Goal: Information Seeking & Learning: Learn about a topic

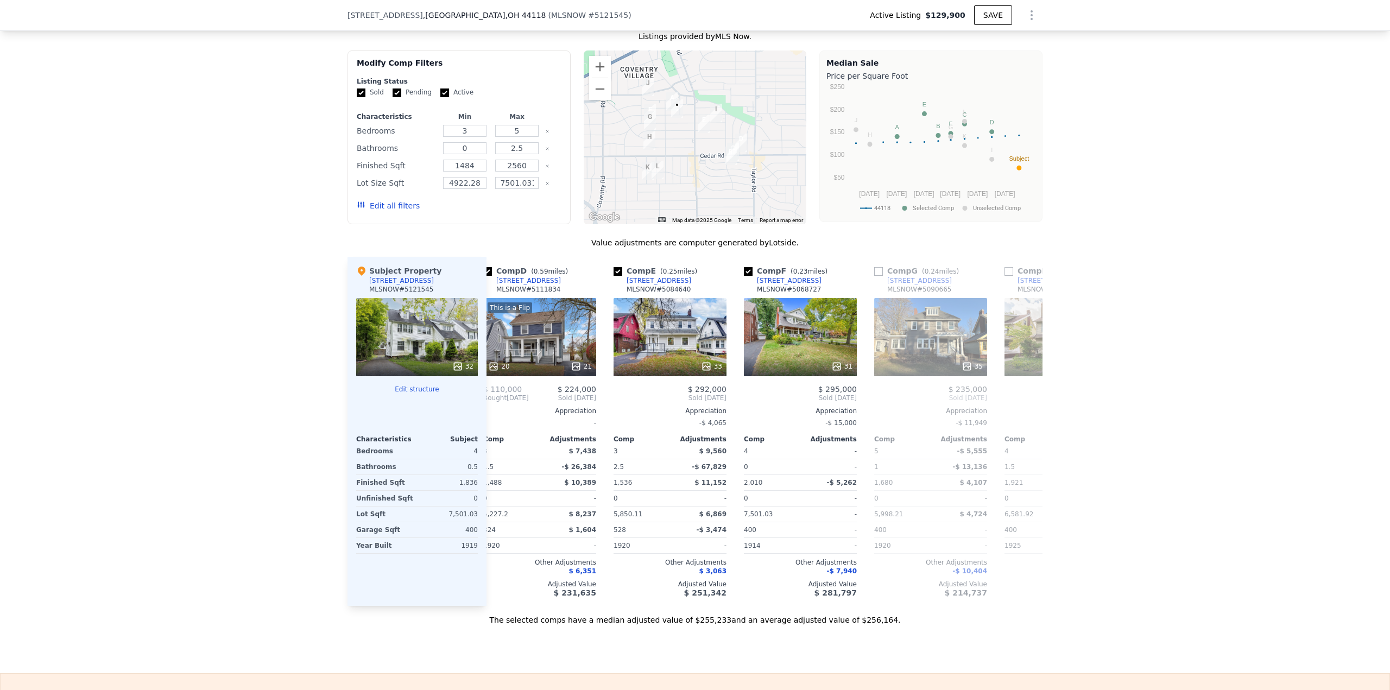
scroll to position [0, 406]
click at [772, 305] on div "31" at bounding box center [801, 337] width 113 height 78
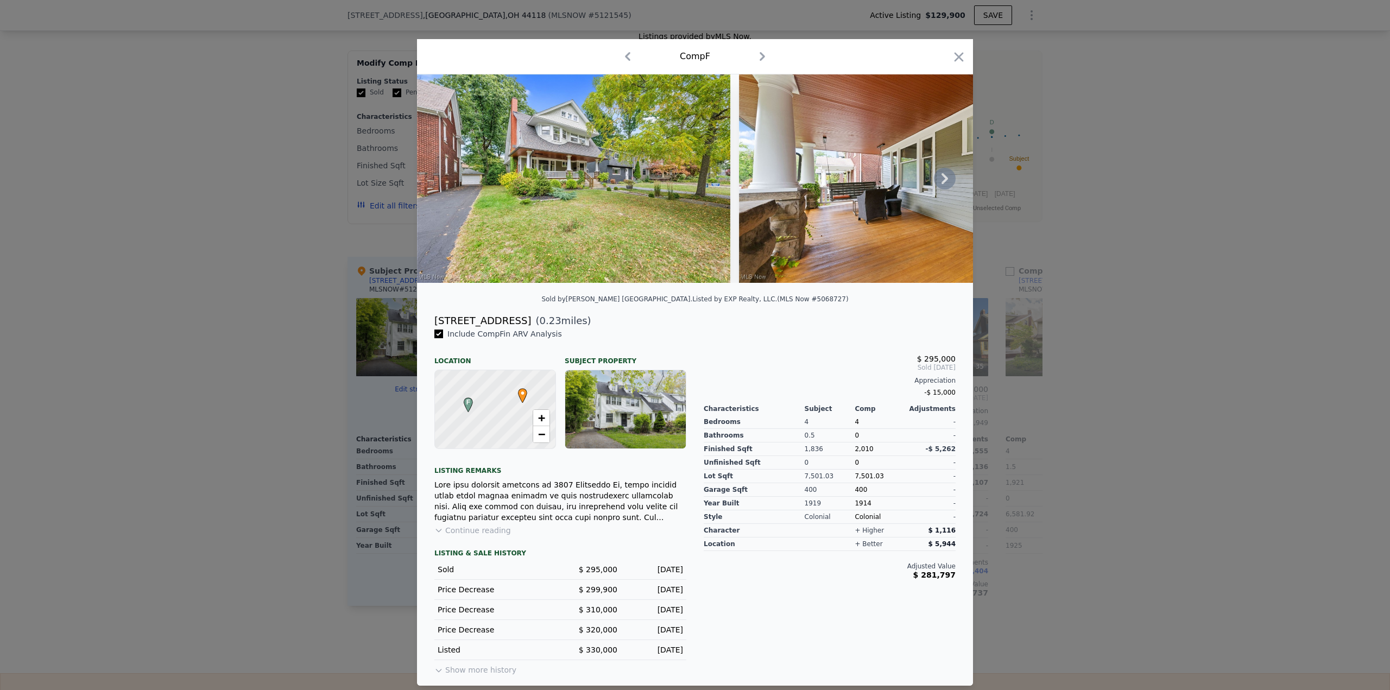
click at [947, 178] on icon at bounding box center [944, 178] width 7 height 11
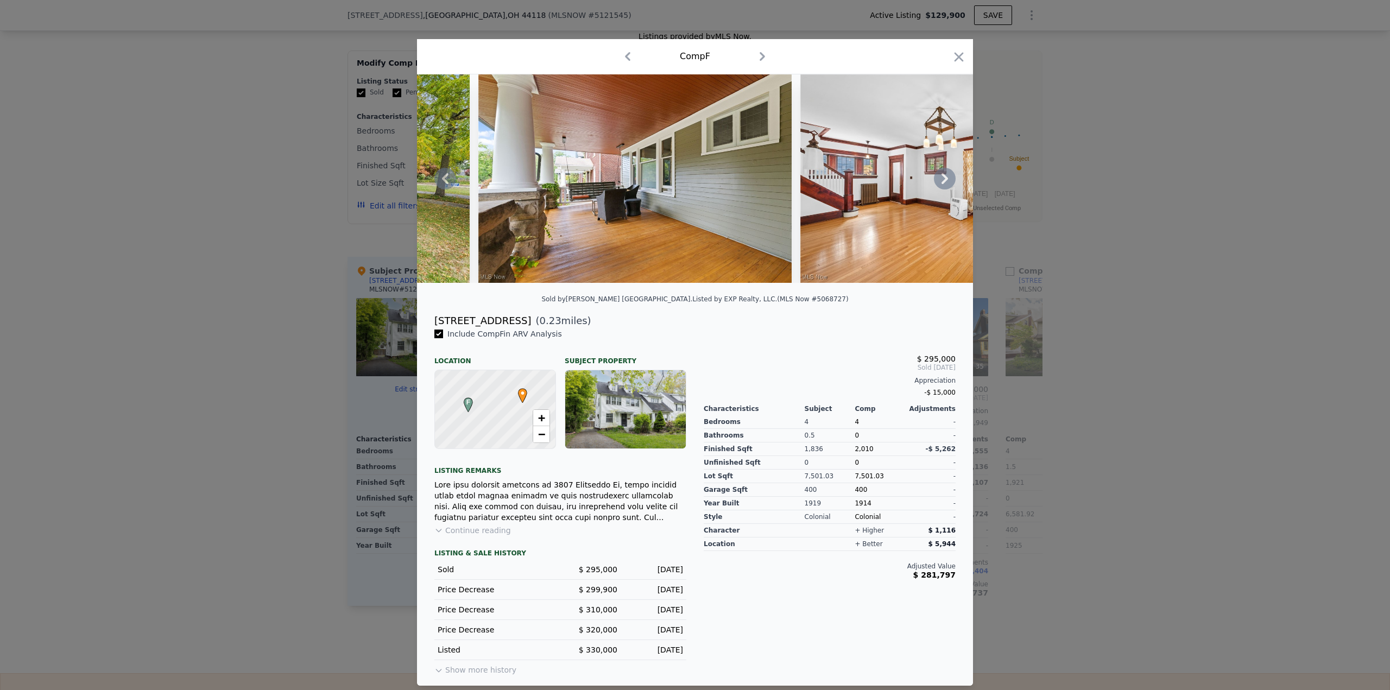
click at [944, 184] on icon at bounding box center [945, 179] width 22 height 22
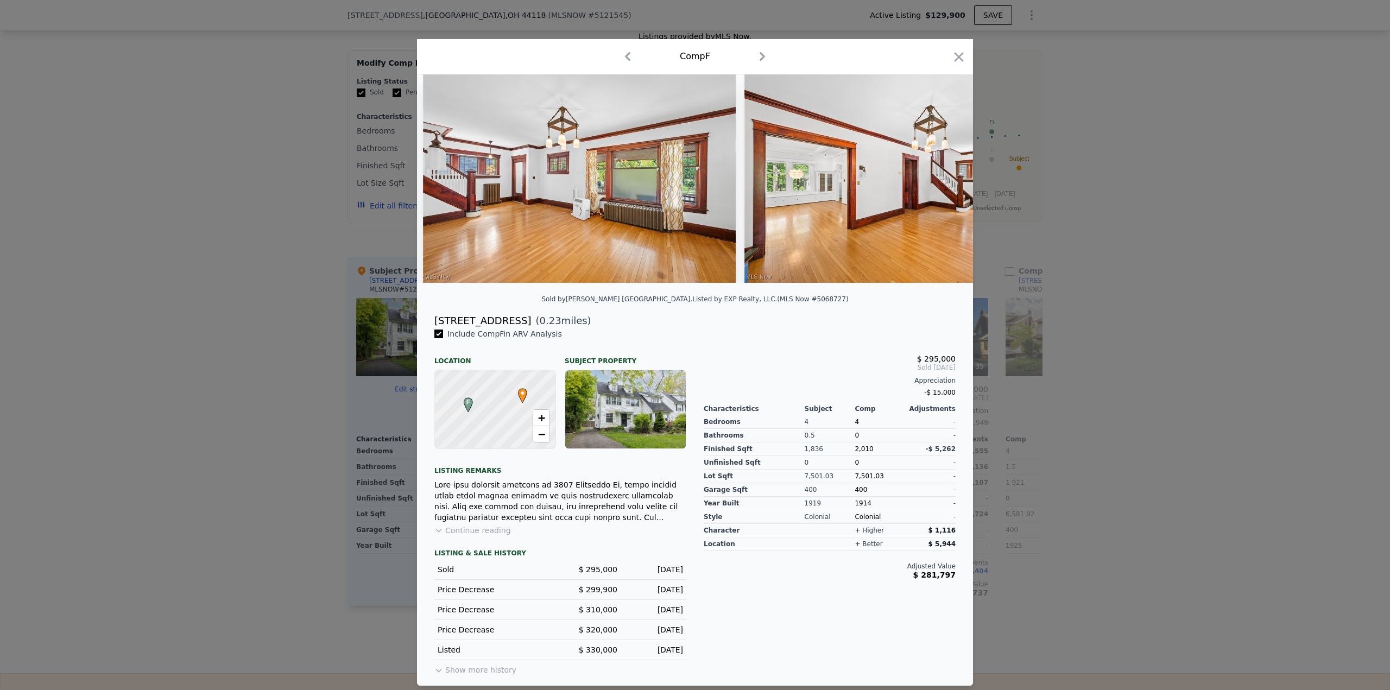
click at [944, 184] on img at bounding box center [900, 178] width 313 height 208
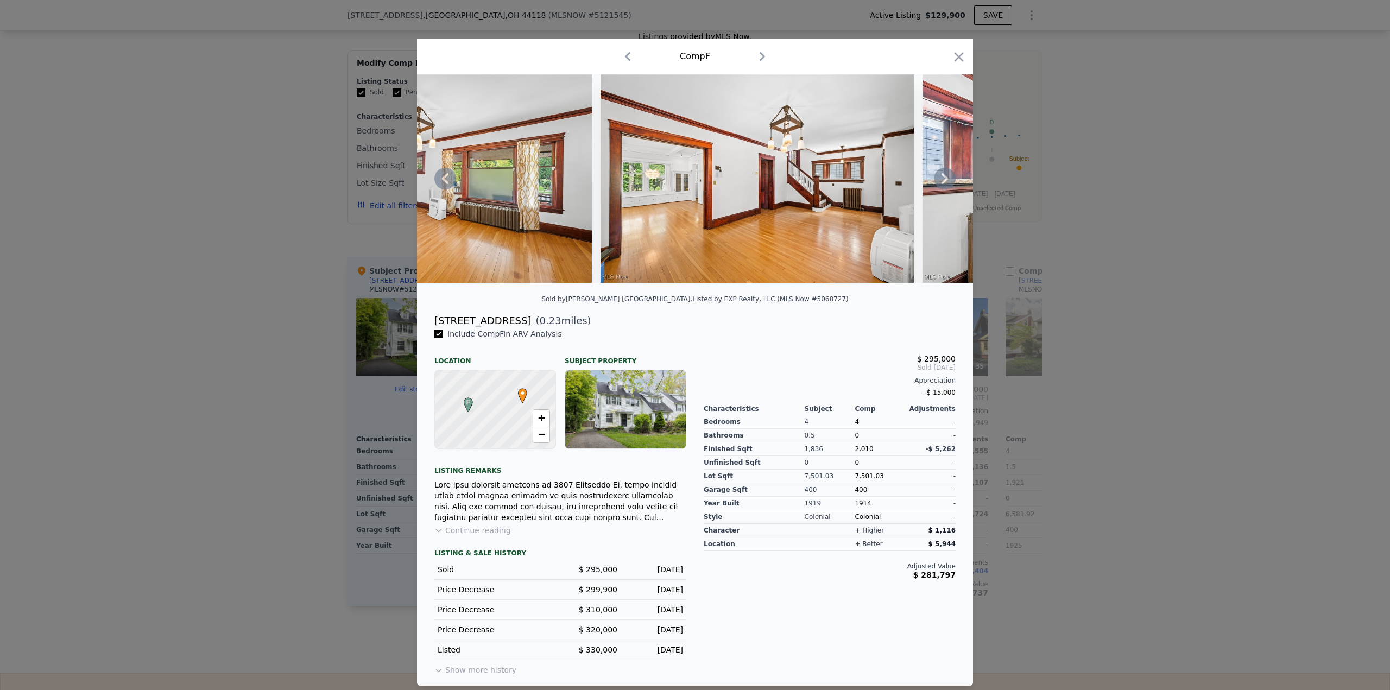
click at [944, 184] on icon at bounding box center [945, 179] width 22 height 22
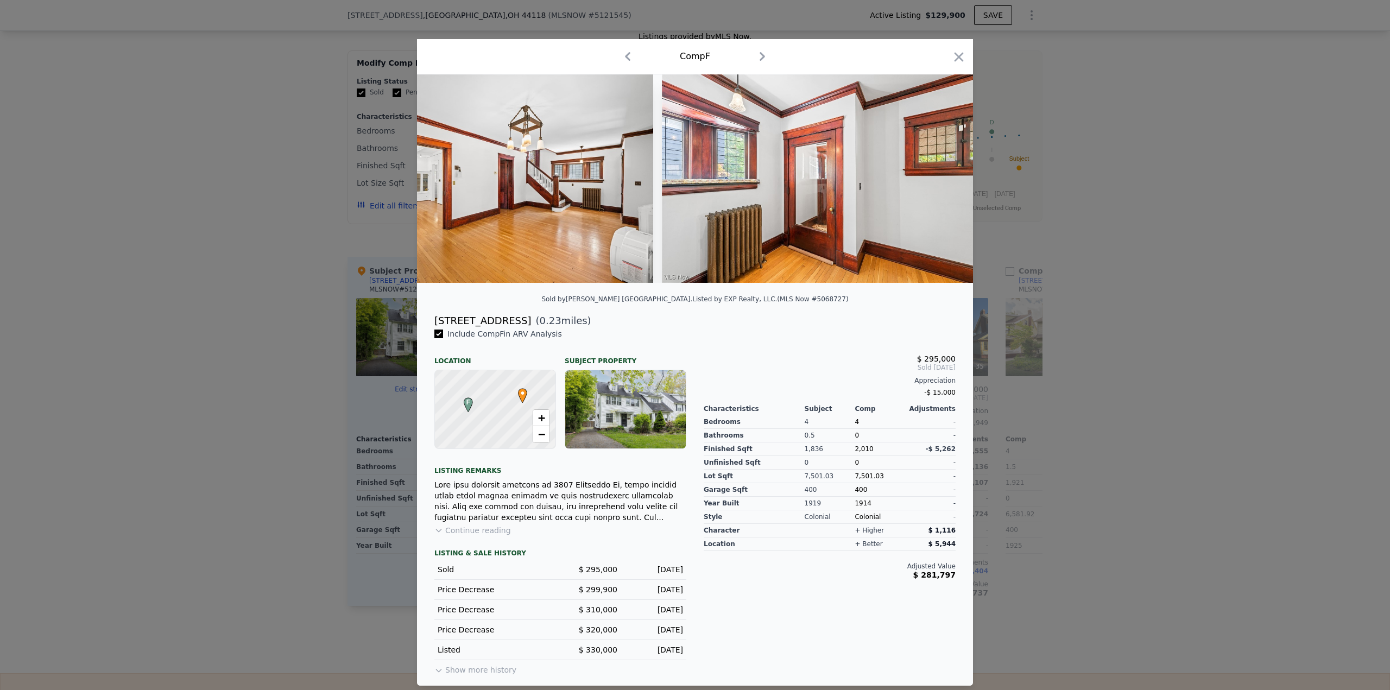
click at [944, 183] on div at bounding box center [695, 178] width 556 height 208
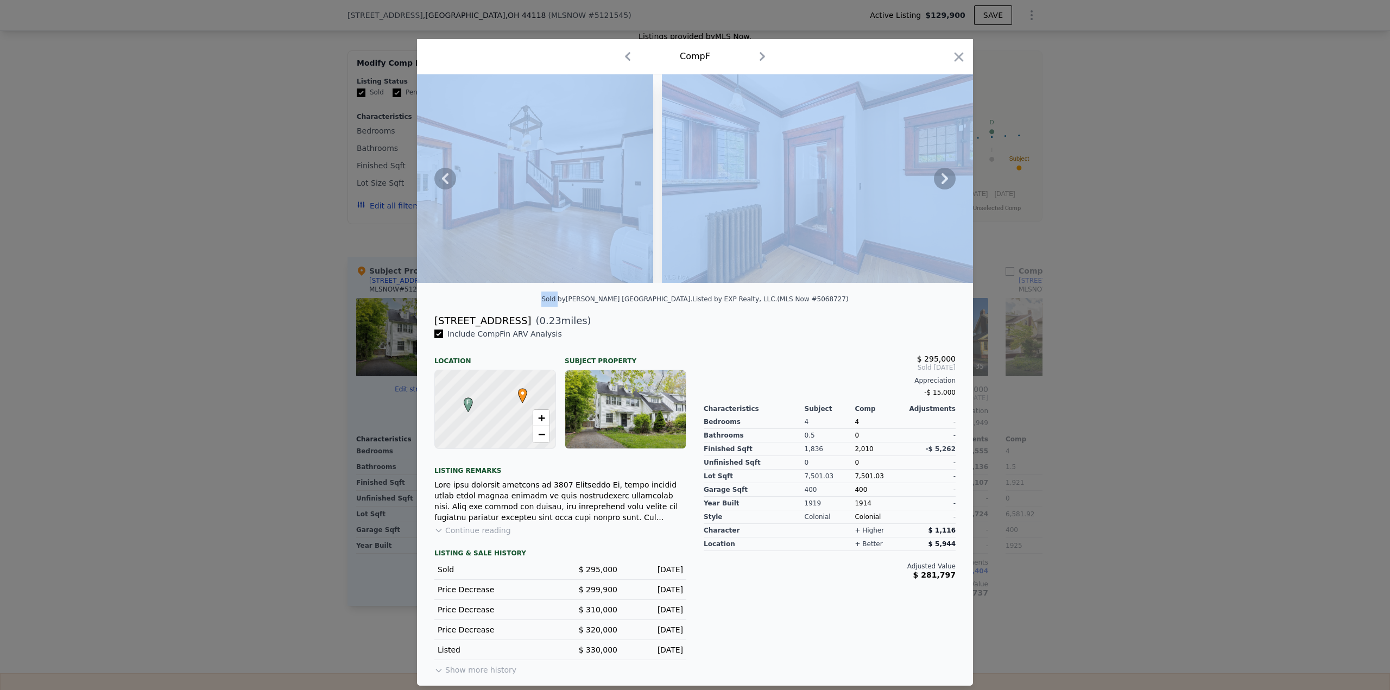
click at [944, 183] on icon at bounding box center [944, 178] width 7 height 11
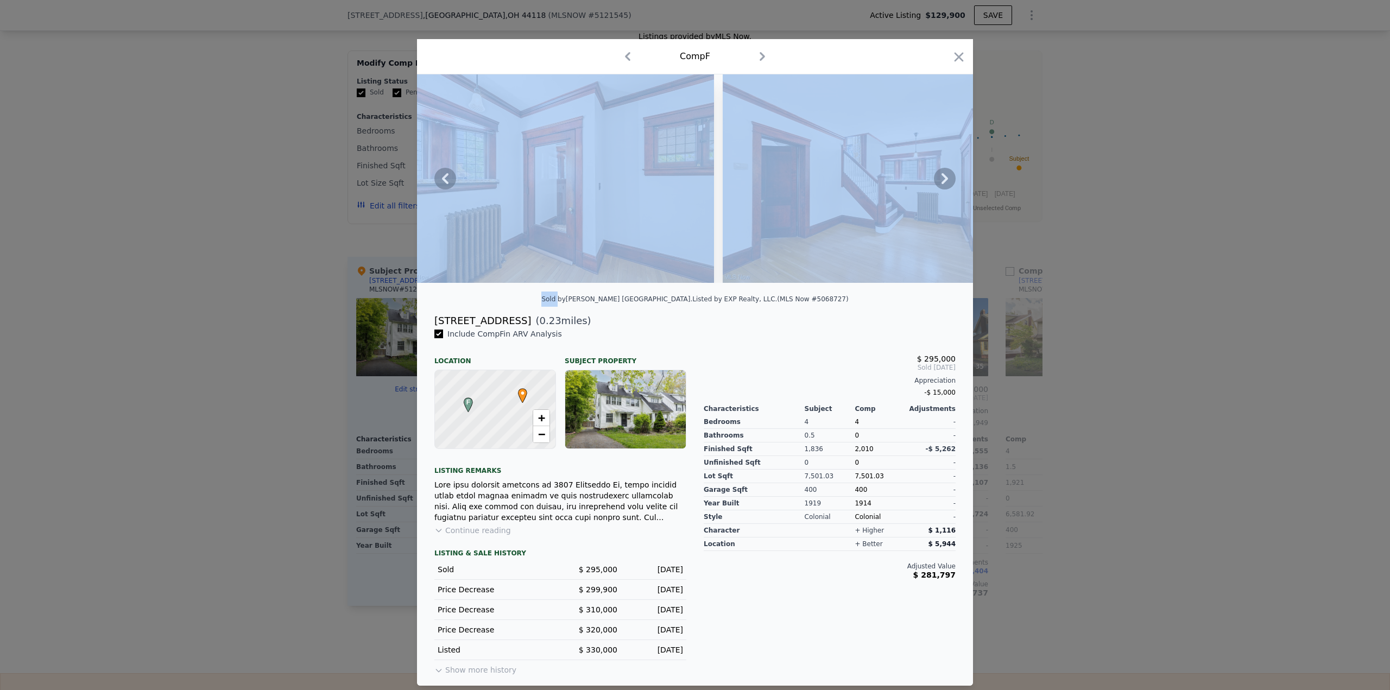
click at [943, 185] on icon at bounding box center [945, 179] width 22 height 22
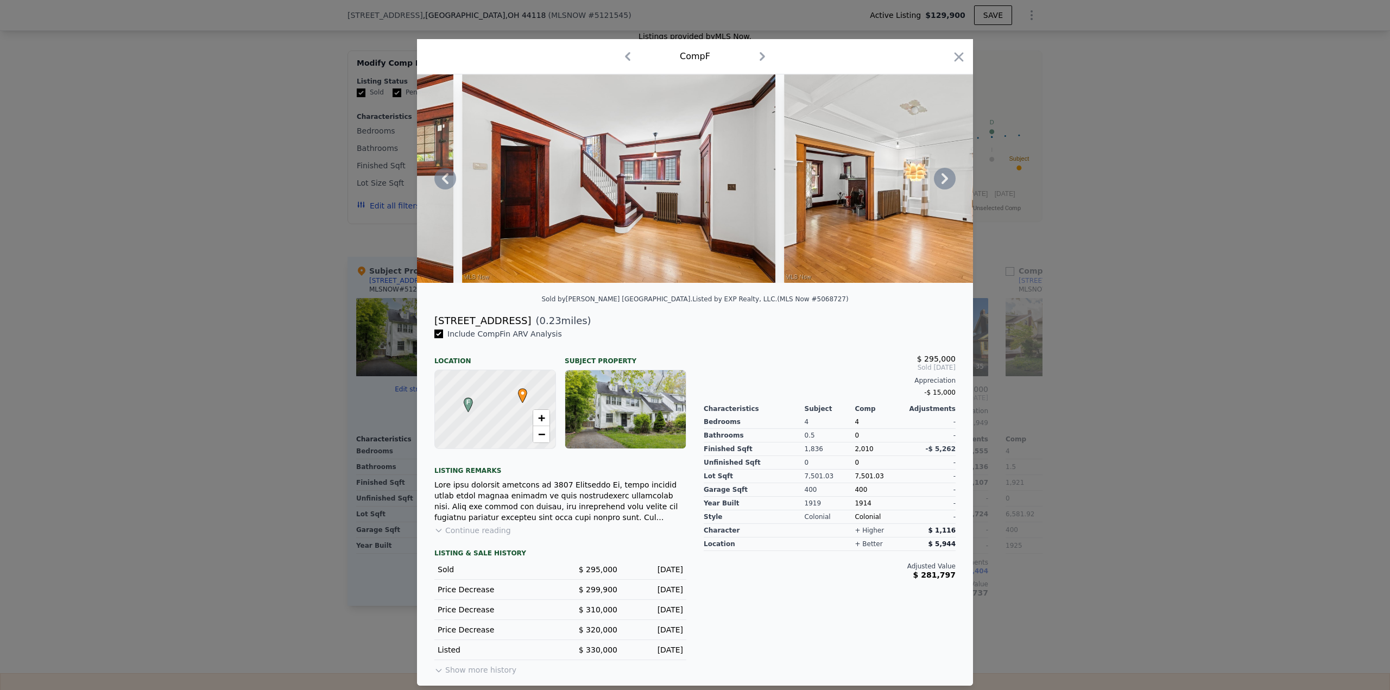
click at [950, 175] on icon at bounding box center [945, 179] width 22 height 22
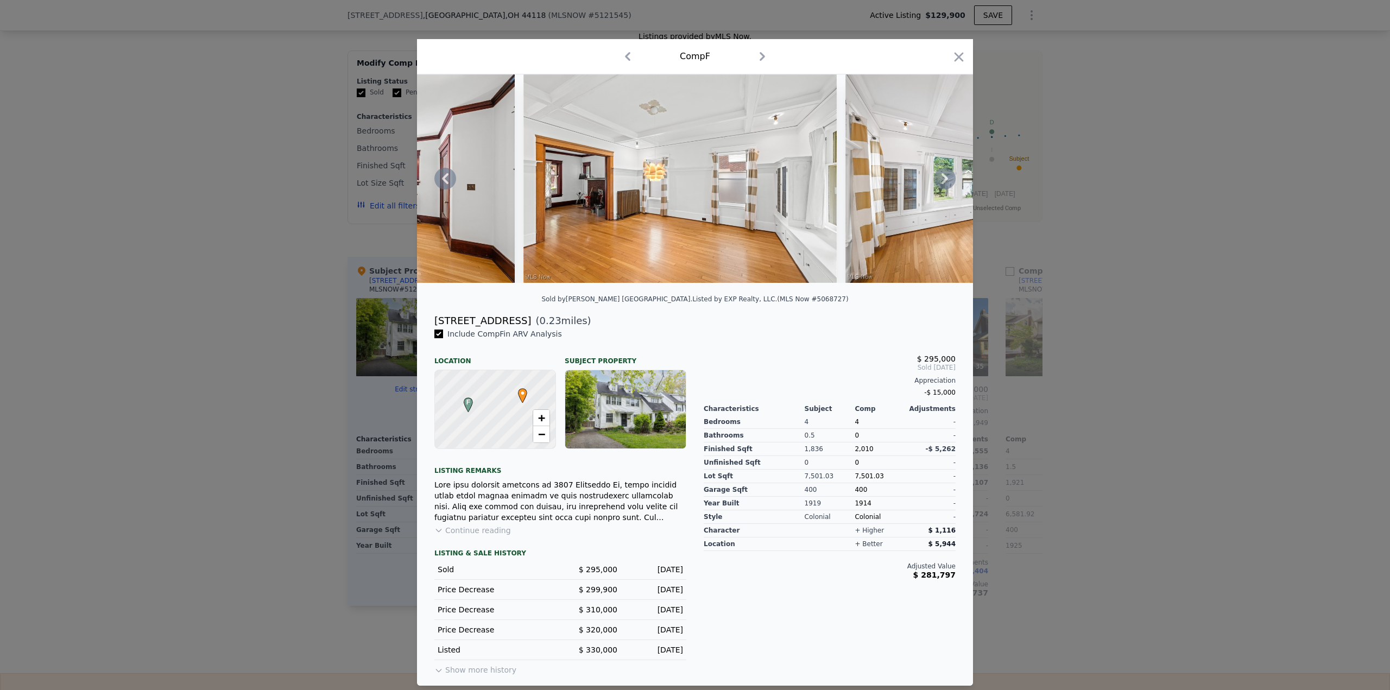
click at [945, 182] on icon at bounding box center [944, 178] width 7 height 11
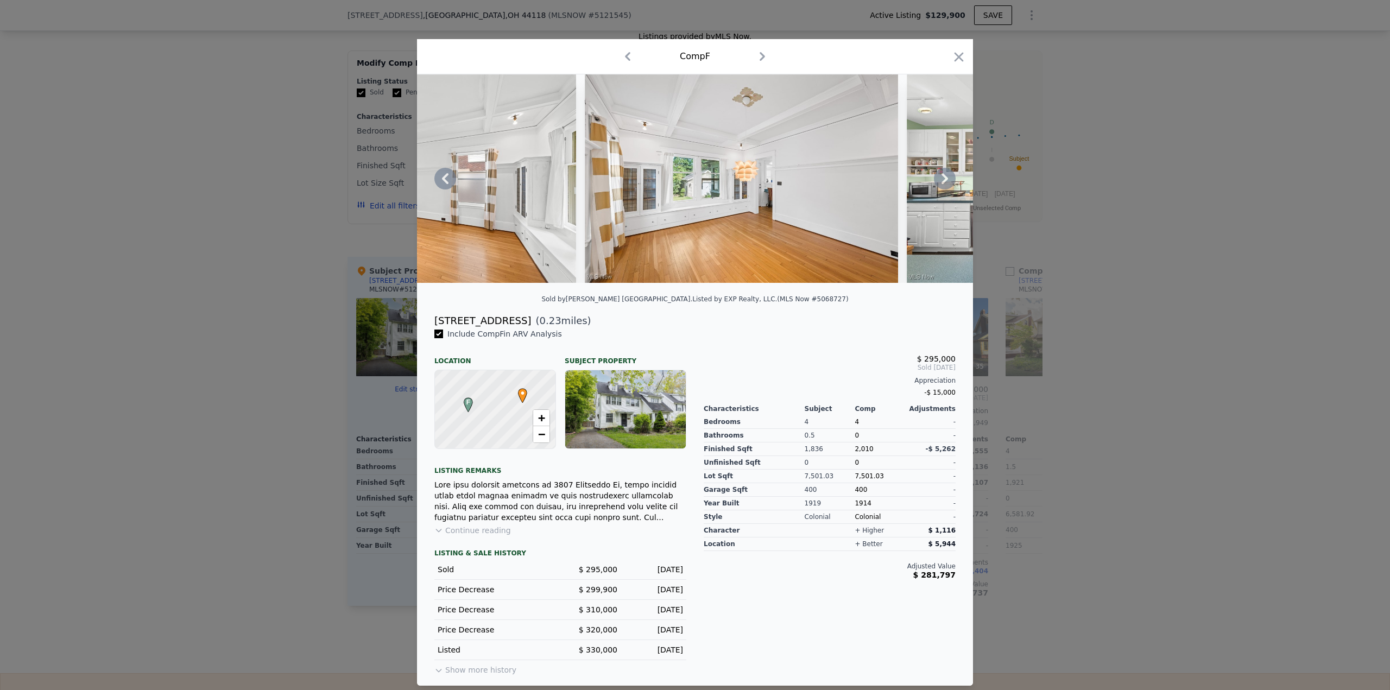
click at [944, 187] on icon at bounding box center [945, 179] width 22 height 22
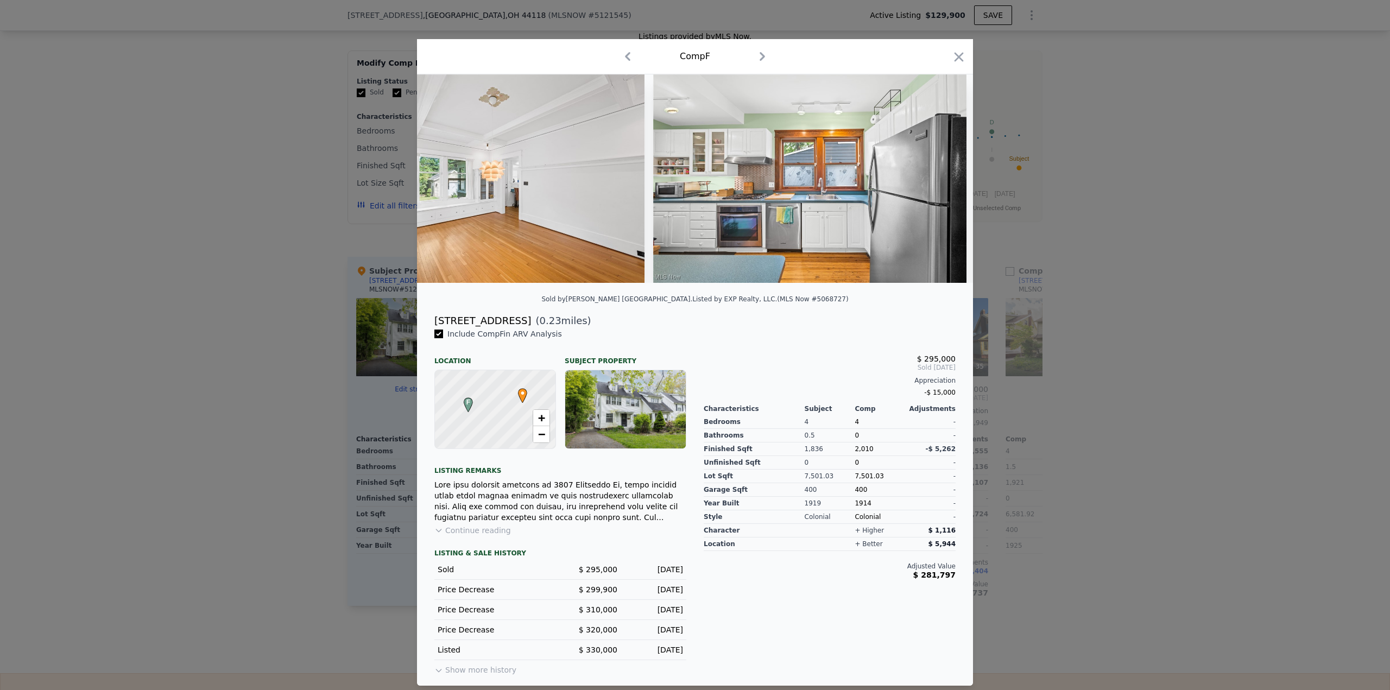
scroll to position [0, 2345]
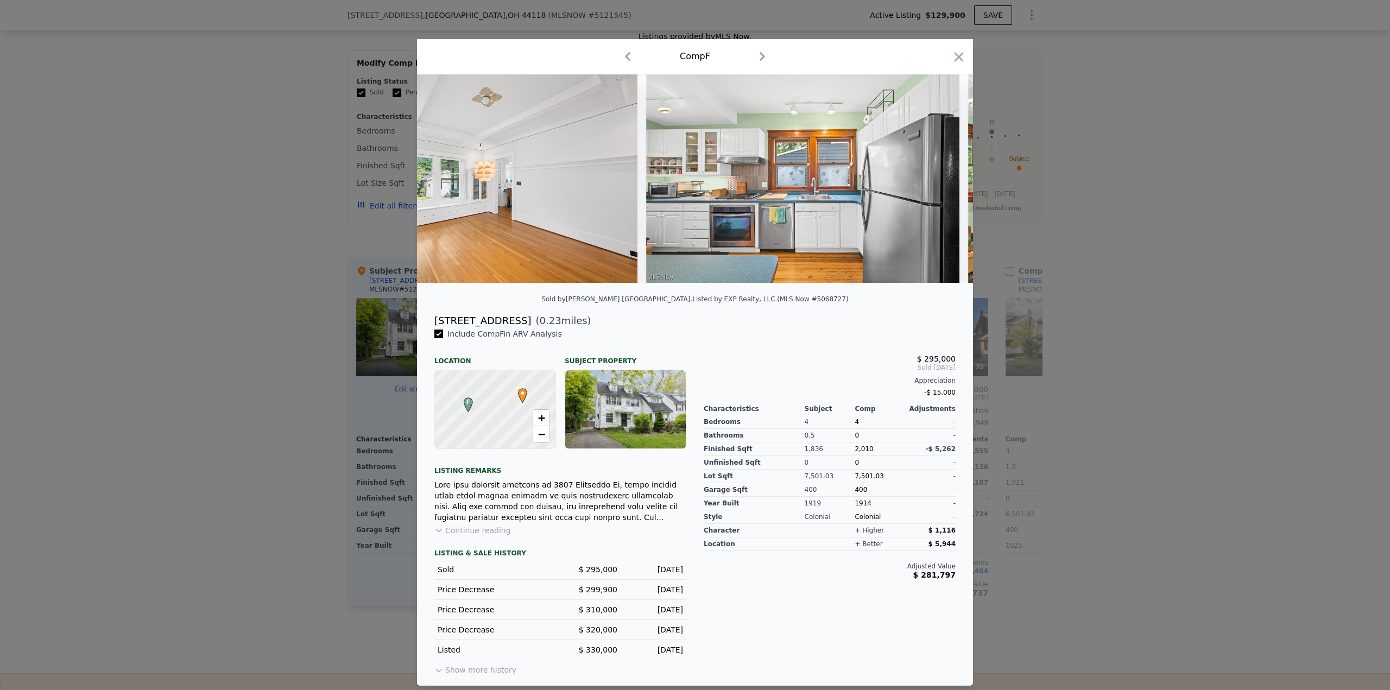
click at [1279, 350] on div at bounding box center [695, 345] width 1390 height 690
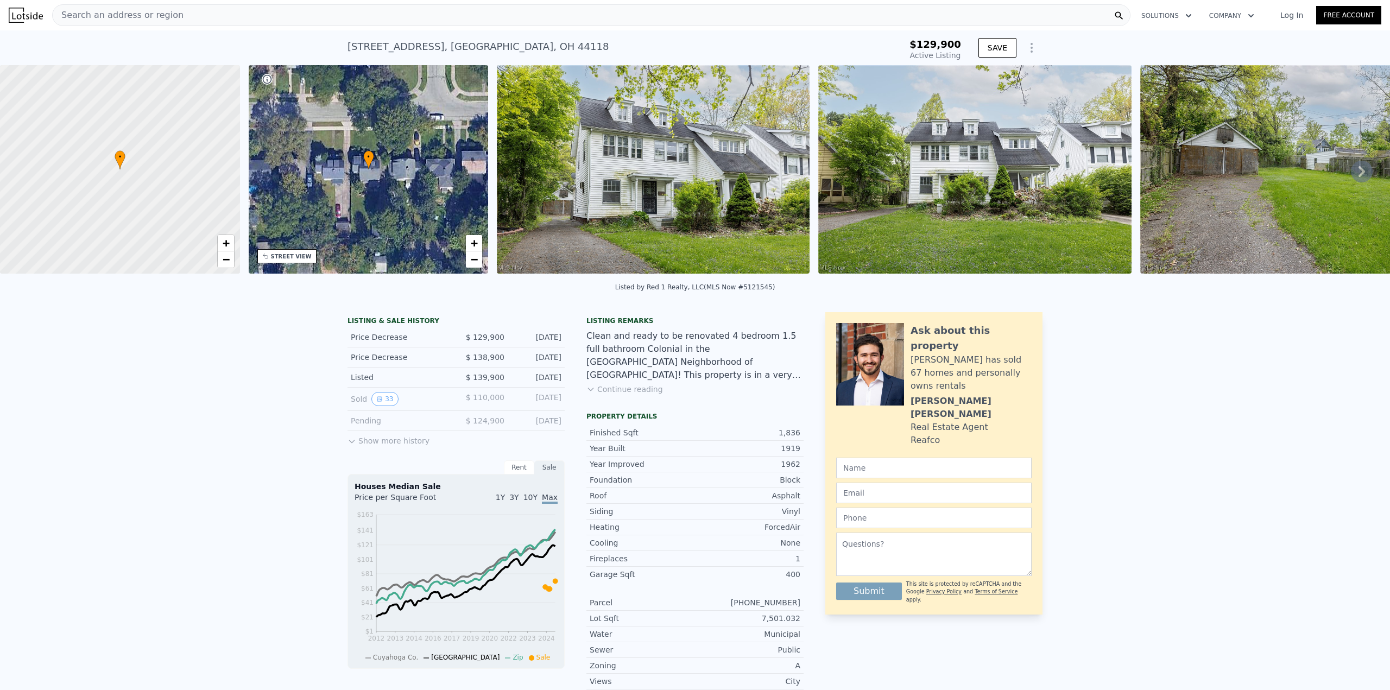
click at [592, 15] on div "Search an address or region" at bounding box center [591, 15] width 1078 height 22
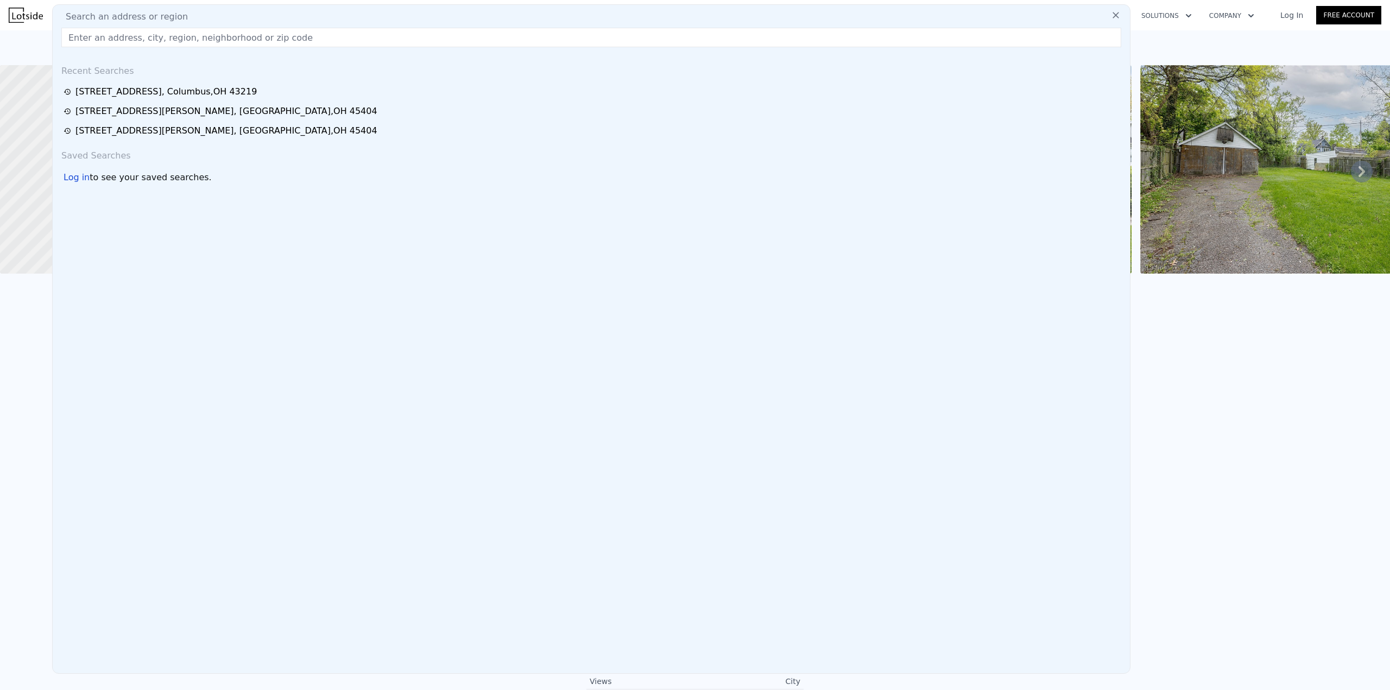
click at [592, 15] on div "Search an address or region" at bounding box center [591, 16] width 1068 height 13
click at [405, 34] on input "text" at bounding box center [591, 38] width 1060 height 20
paste input "[STREET_ADDRESS]"
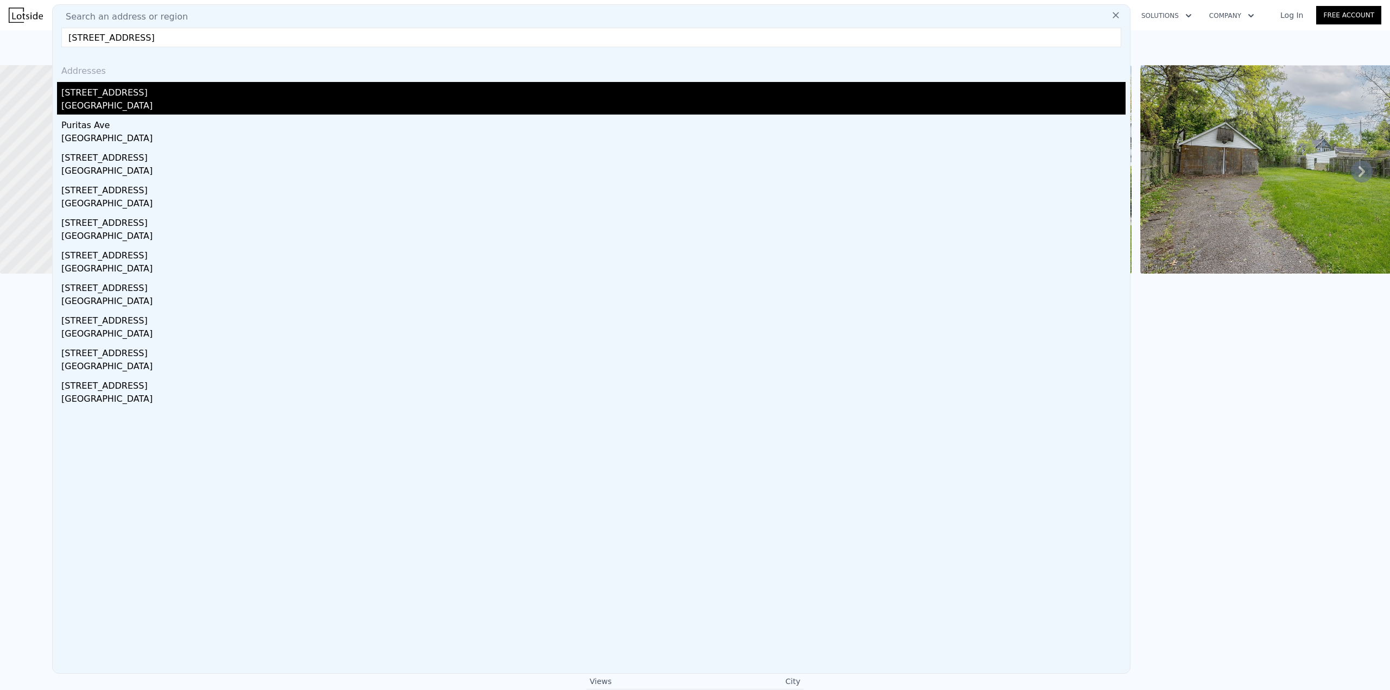
type input "[STREET_ADDRESS]"
click at [127, 92] on div "[STREET_ADDRESS]" at bounding box center [593, 90] width 1064 height 17
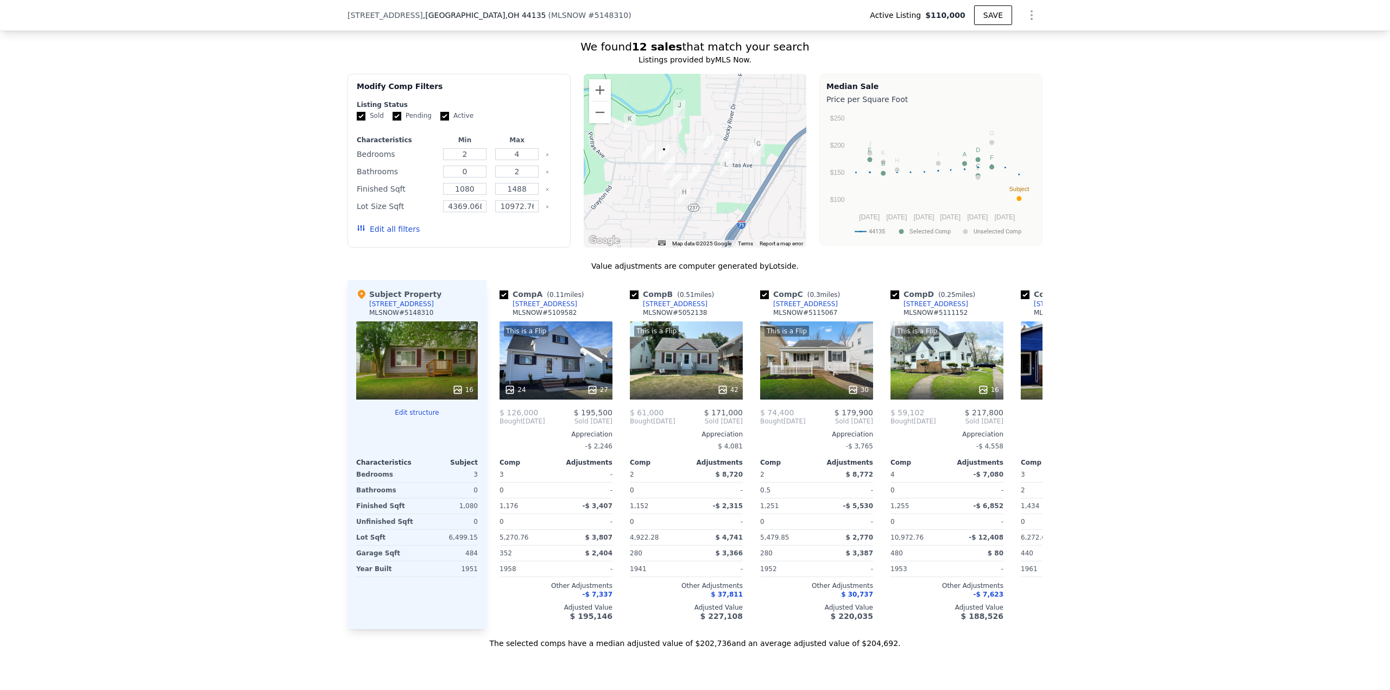
scroll to position [1190, 0]
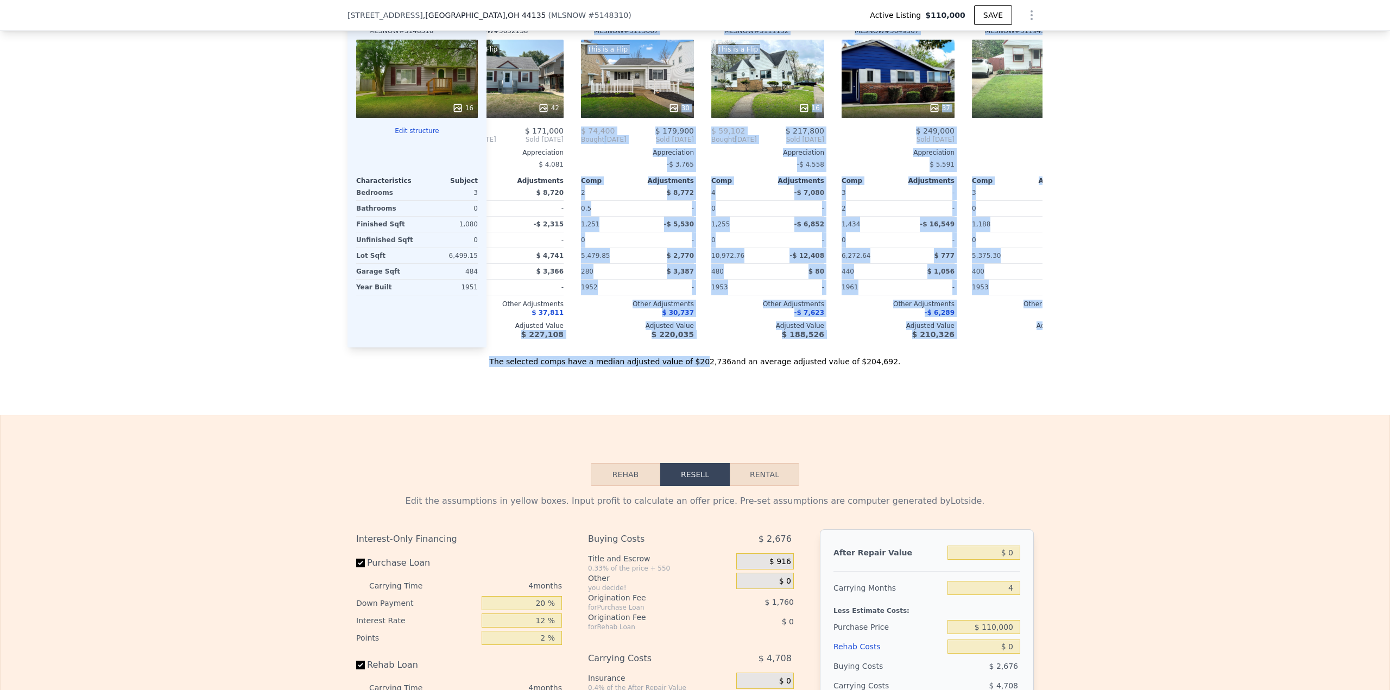
drag, startPoint x: 644, startPoint y: 368, endPoint x: 704, endPoint y: 374, distance: 60.6
click at [704, 367] on div "Value adjustments are computer generated by Lotside . Subject Property [STREET_…" at bounding box center [694, 173] width 695 height 388
click at [704, 367] on div "The selected comps have a median adjusted value of $202,736 and an average adju…" at bounding box center [694, 357] width 695 height 20
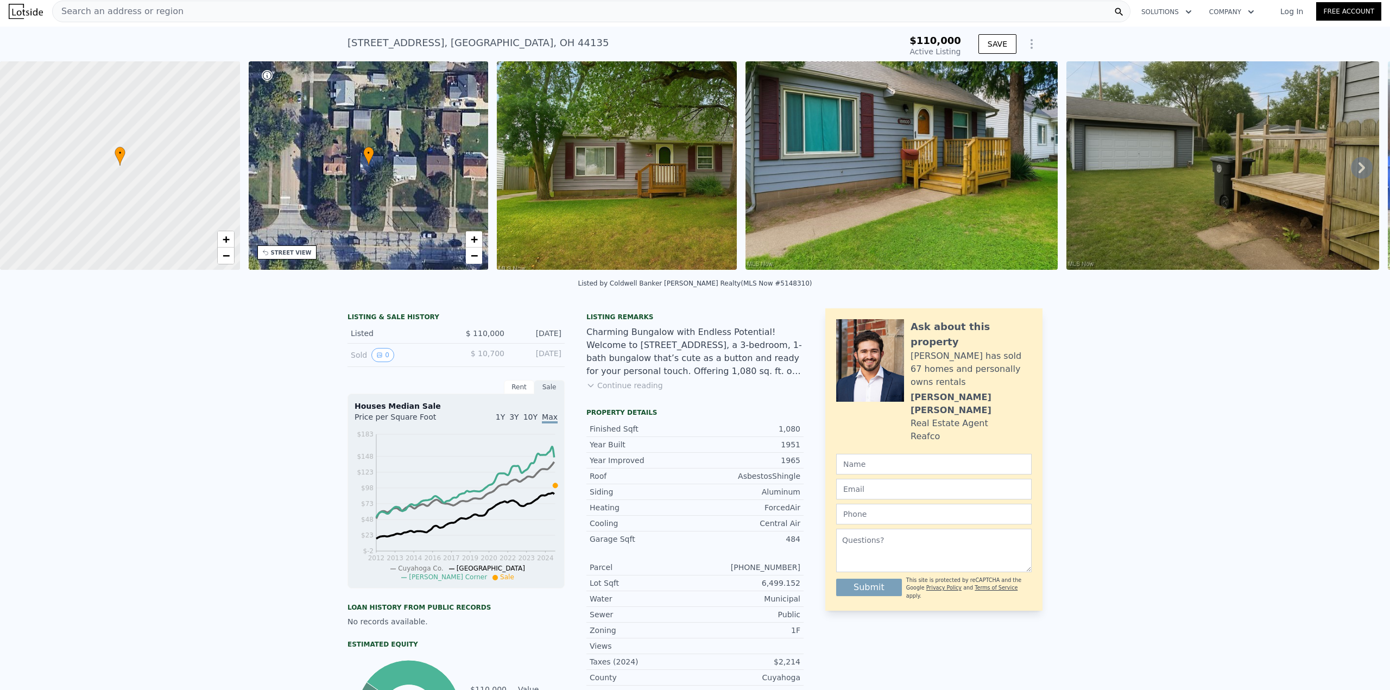
scroll to position [0, 0]
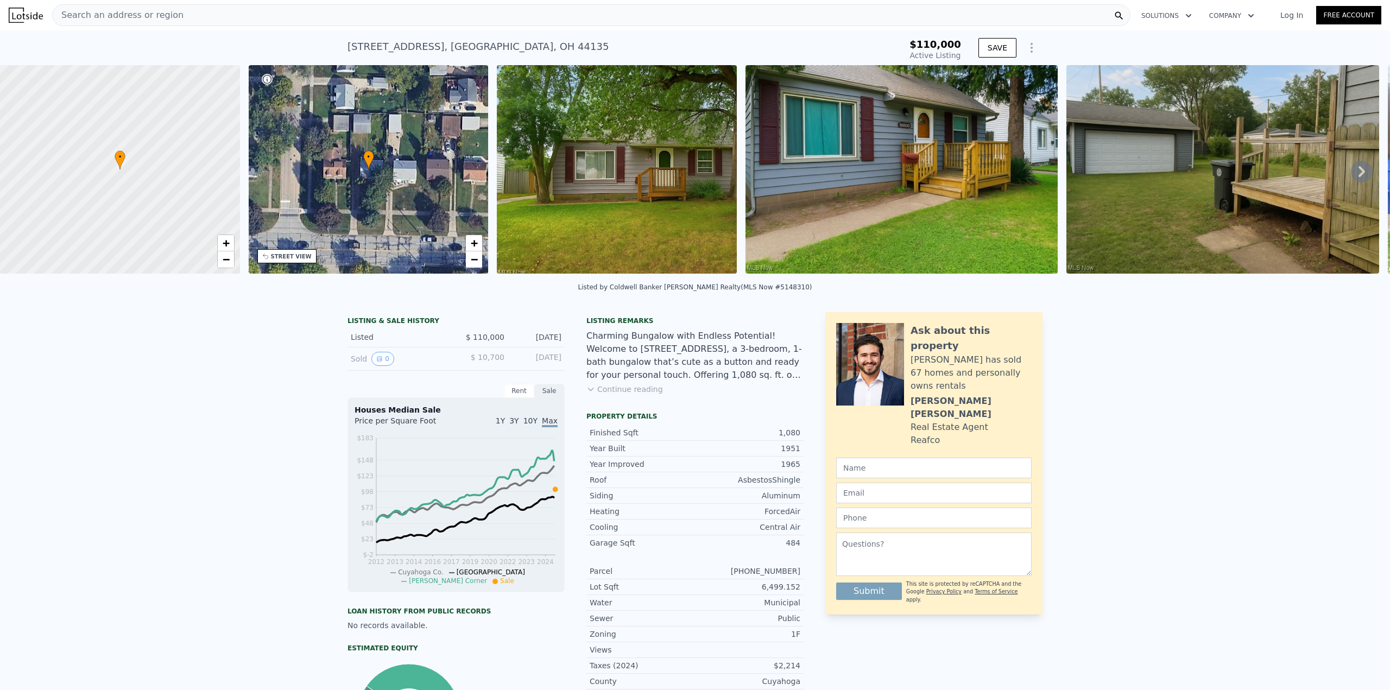
click at [394, 14] on div "Search an address or region" at bounding box center [591, 15] width 1078 height 22
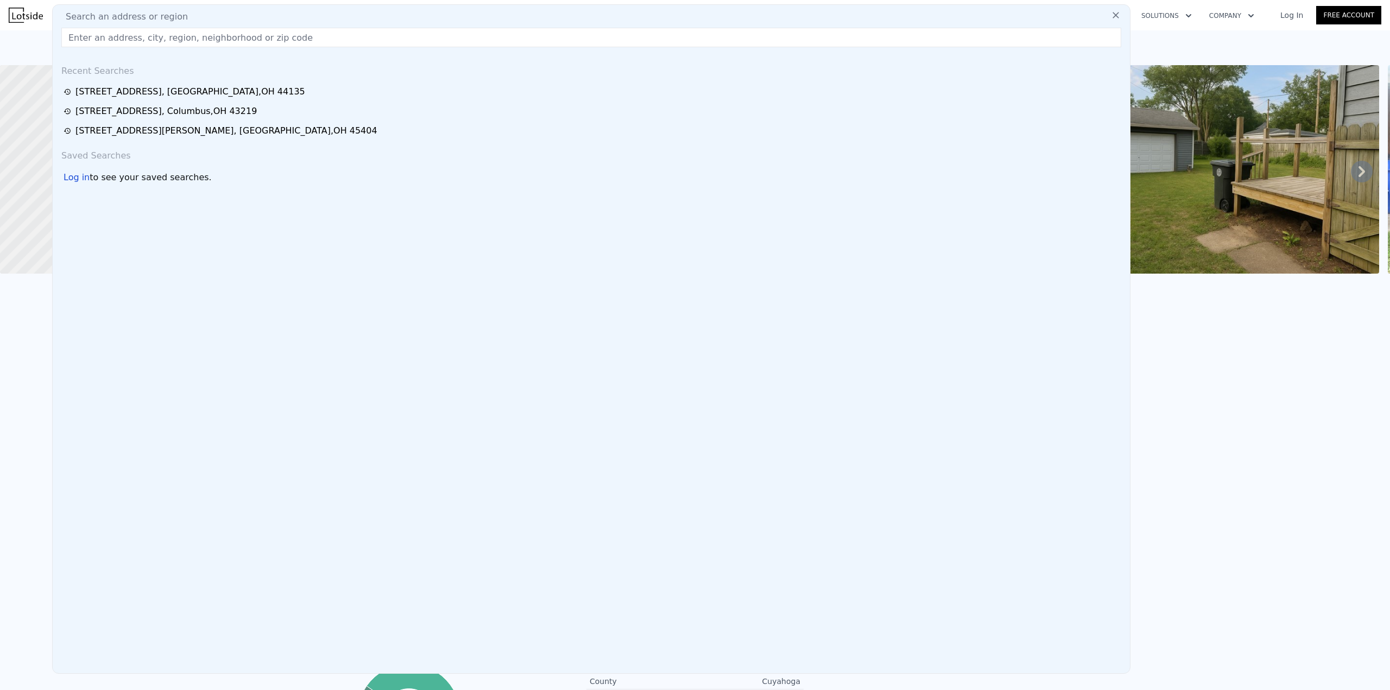
click at [352, 34] on input "text" at bounding box center [591, 38] width 1060 height 20
paste input "[STREET_ADDRESS][PERSON_NAME]"
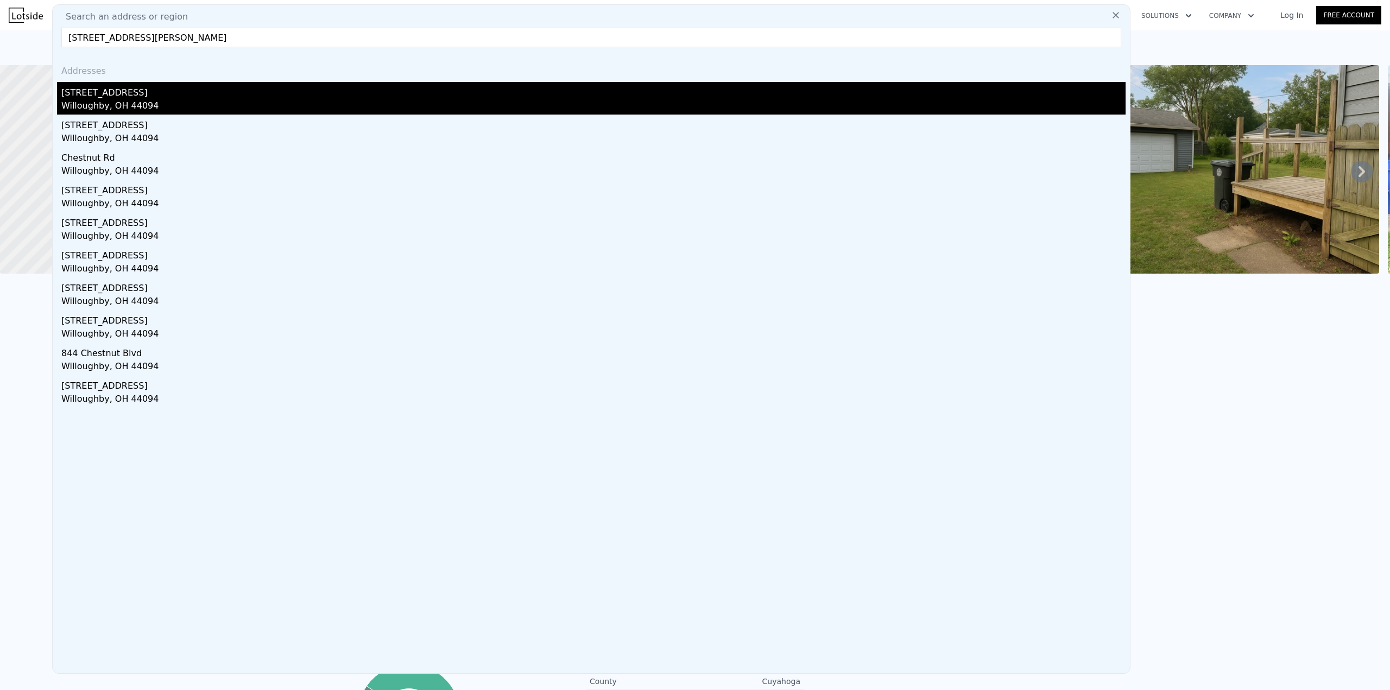
type input "[STREET_ADDRESS][PERSON_NAME]"
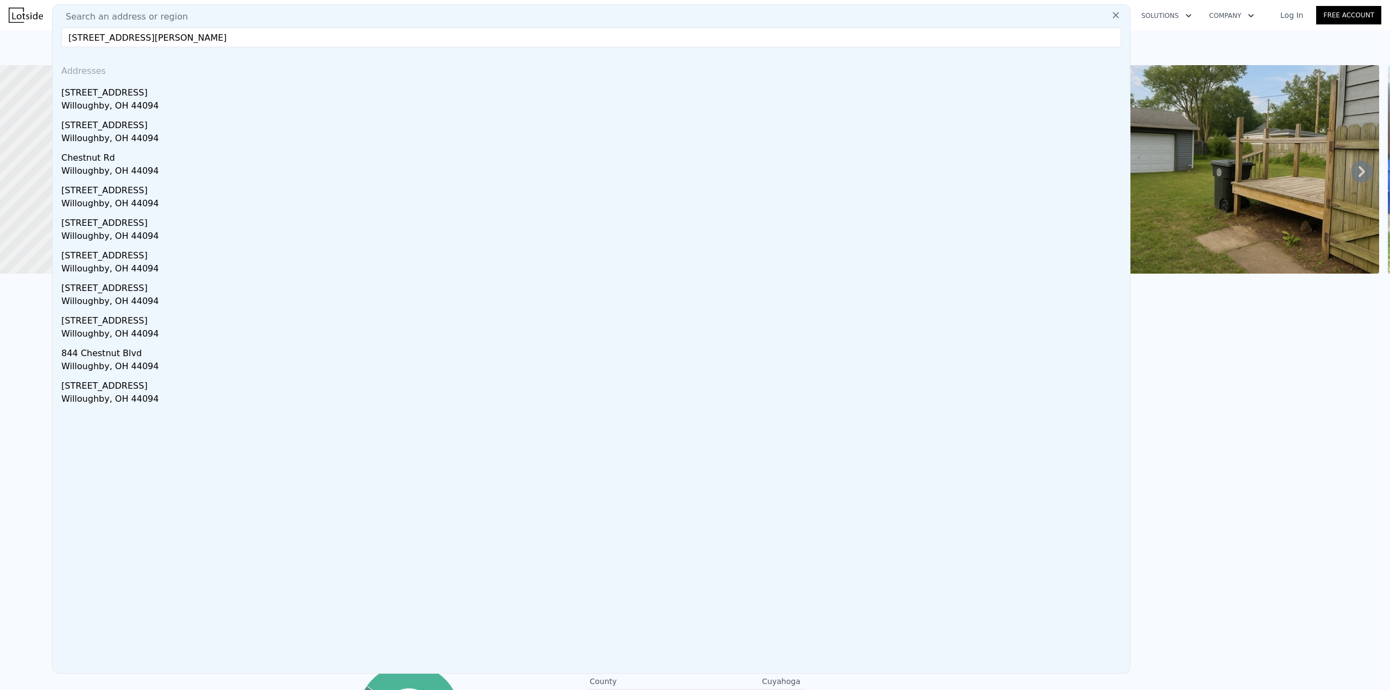
drag, startPoint x: 166, startPoint y: 94, endPoint x: 285, endPoint y: 117, distance: 121.6
click at [166, 94] on div "[STREET_ADDRESS]" at bounding box center [593, 90] width 1064 height 17
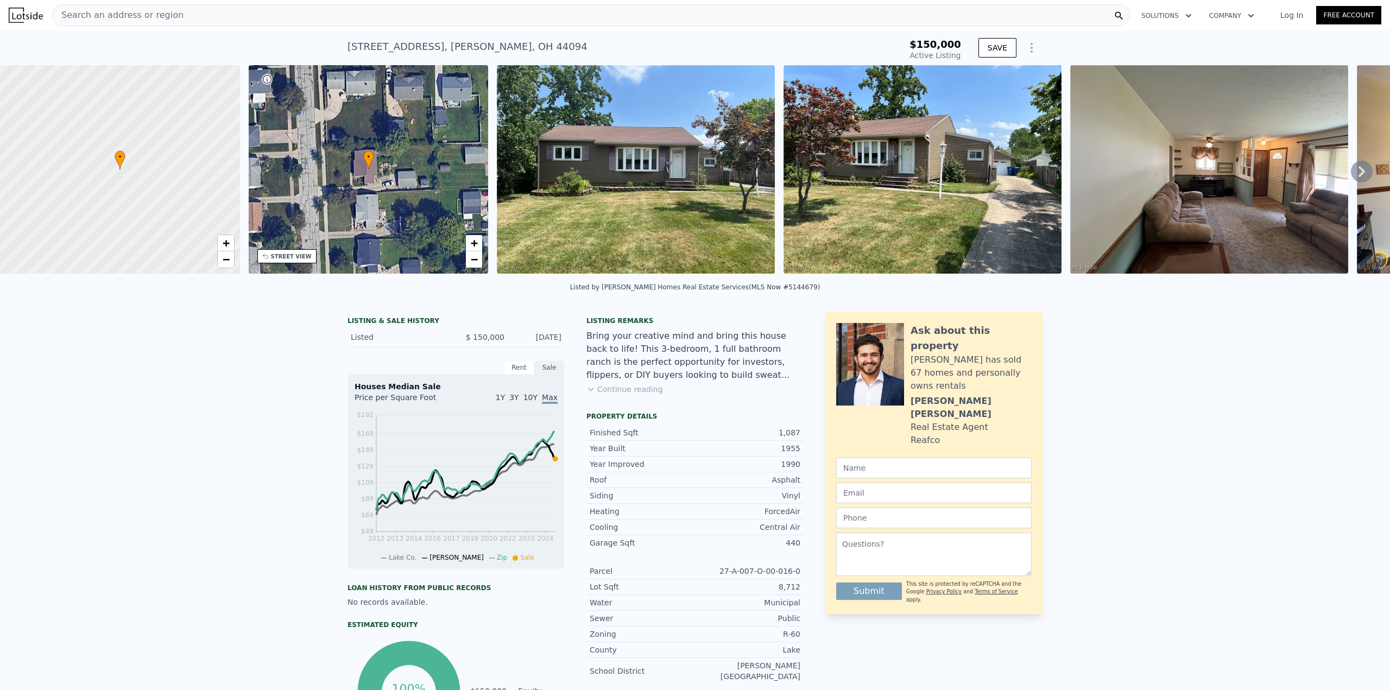
click at [516, 17] on div "Search an address or region" at bounding box center [591, 15] width 1078 height 22
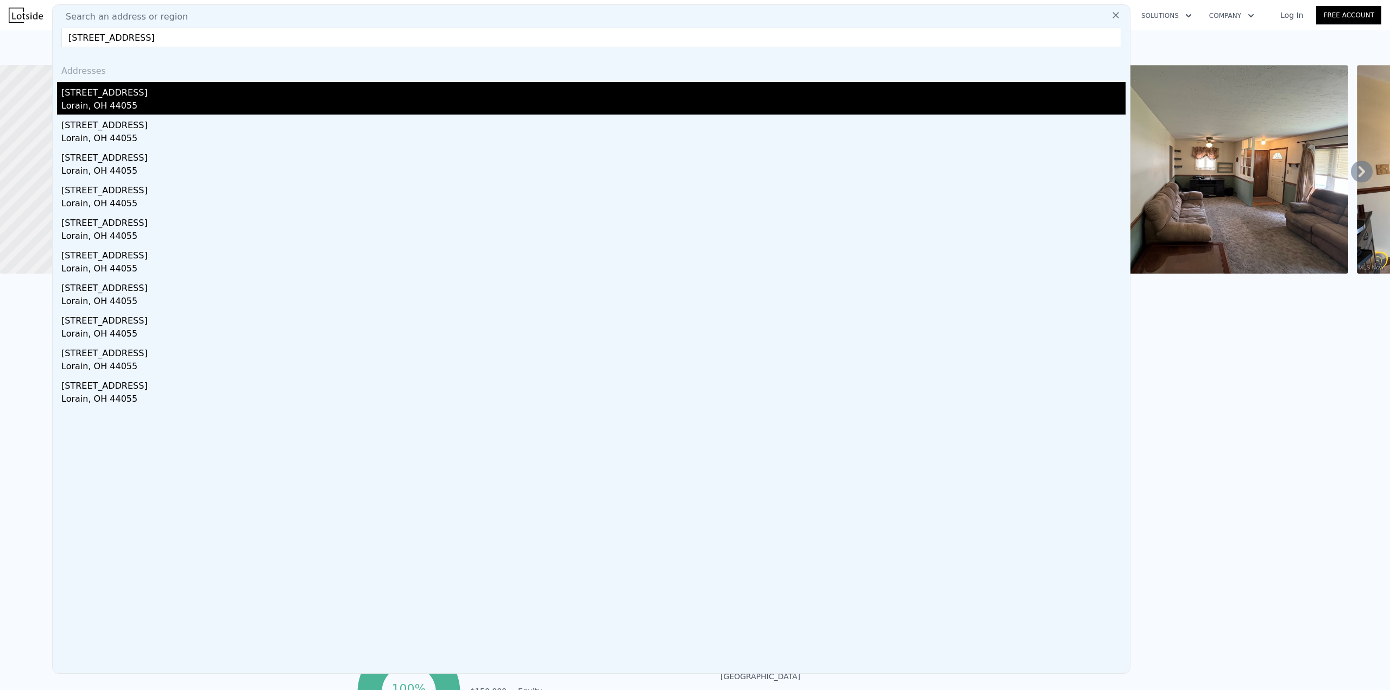
type input "[STREET_ADDRESS]"
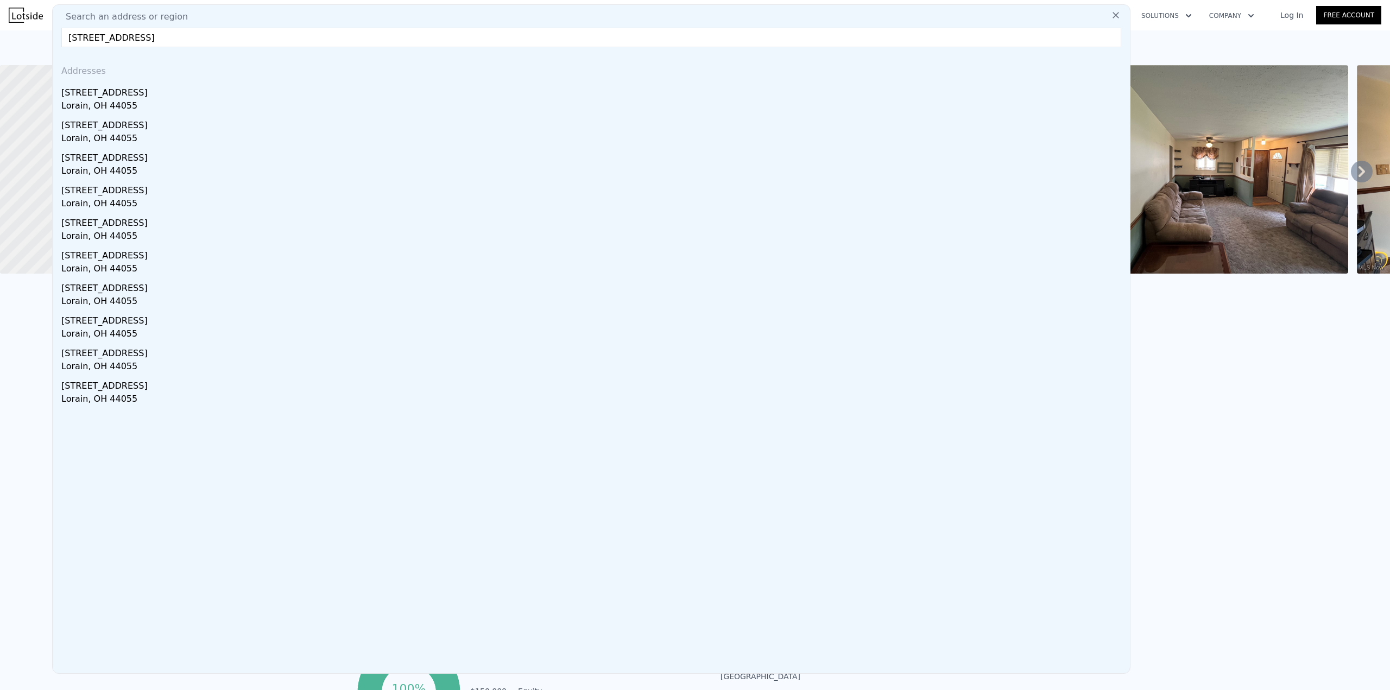
drag, startPoint x: 184, startPoint y: 99, endPoint x: 320, endPoint y: 154, distance: 147.4
click at [184, 99] on div "Lorain, OH 44055" at bounding box center [593, 106] width 1064 height 15
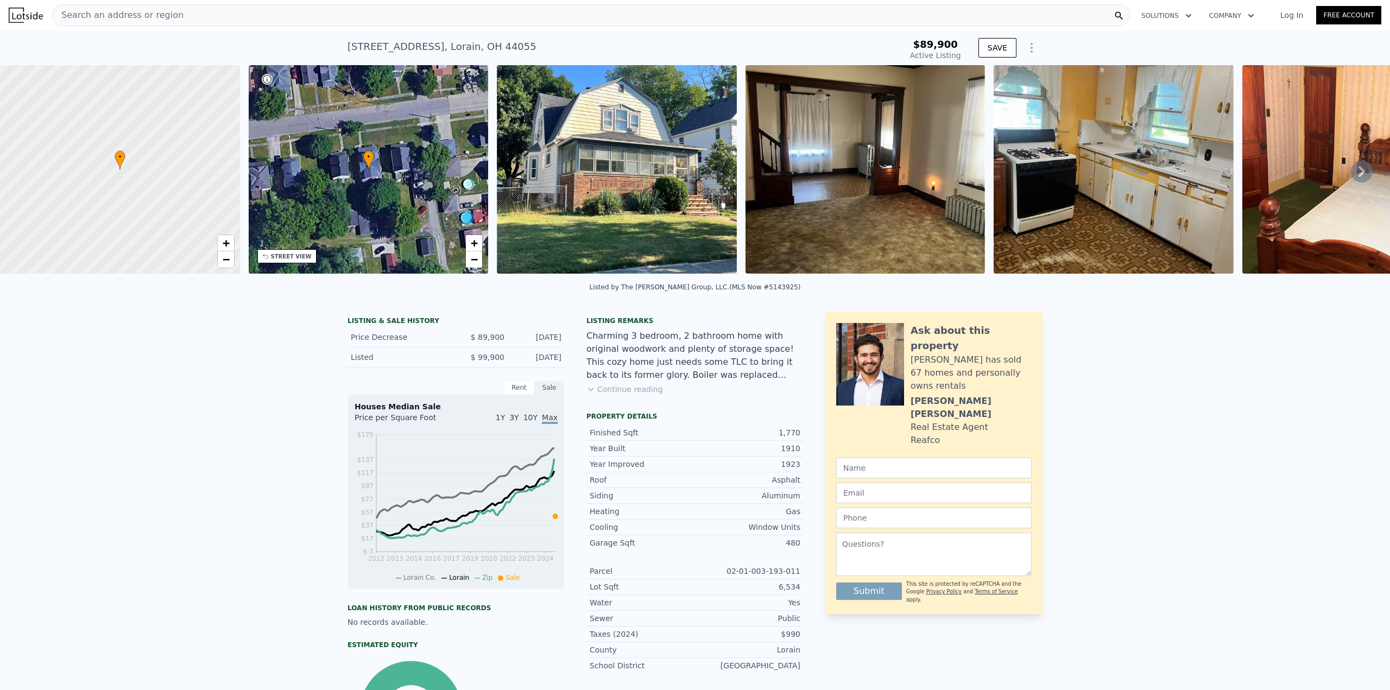
click at [258, 9] on div "Search an address or region" at bounding box center [591, 15] width 1078 height 22
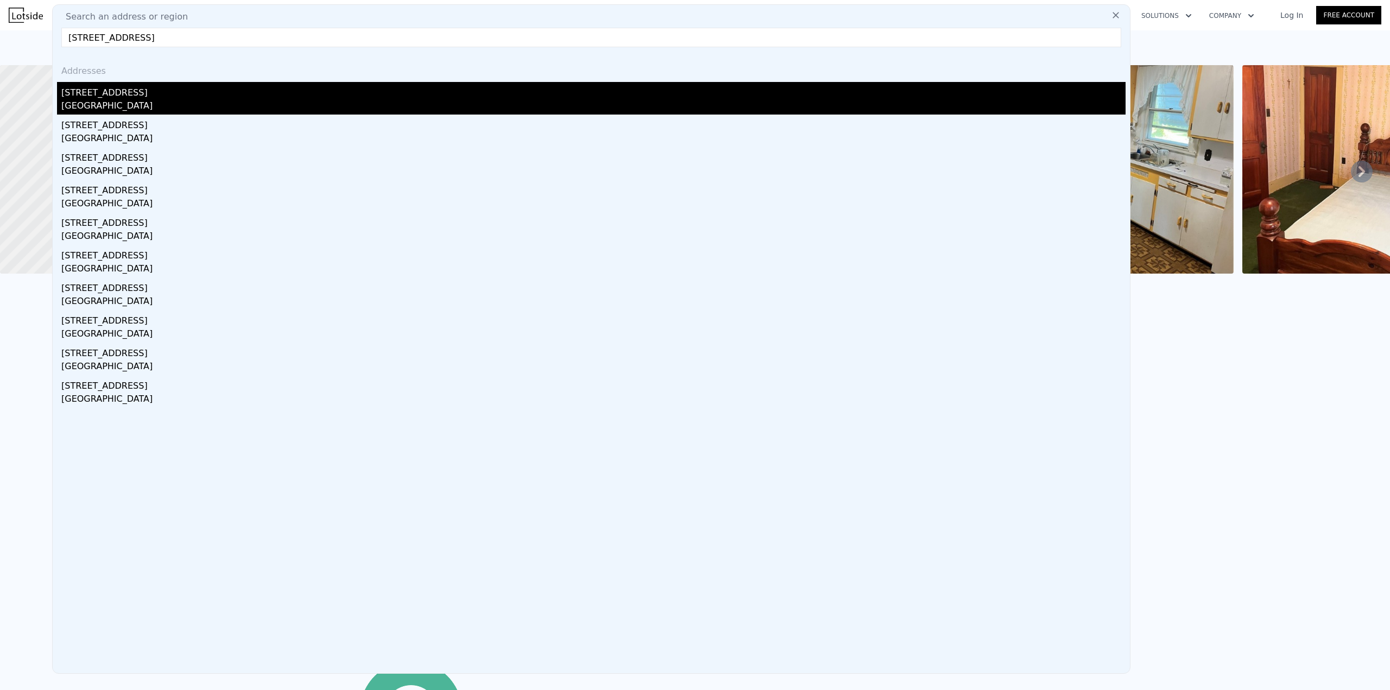
type input "[STREET_ADDRESS]"
click at [185, 97] on div "[STREET_ADDRESS]" at bounding box center [593, 90] width 1064 height 17
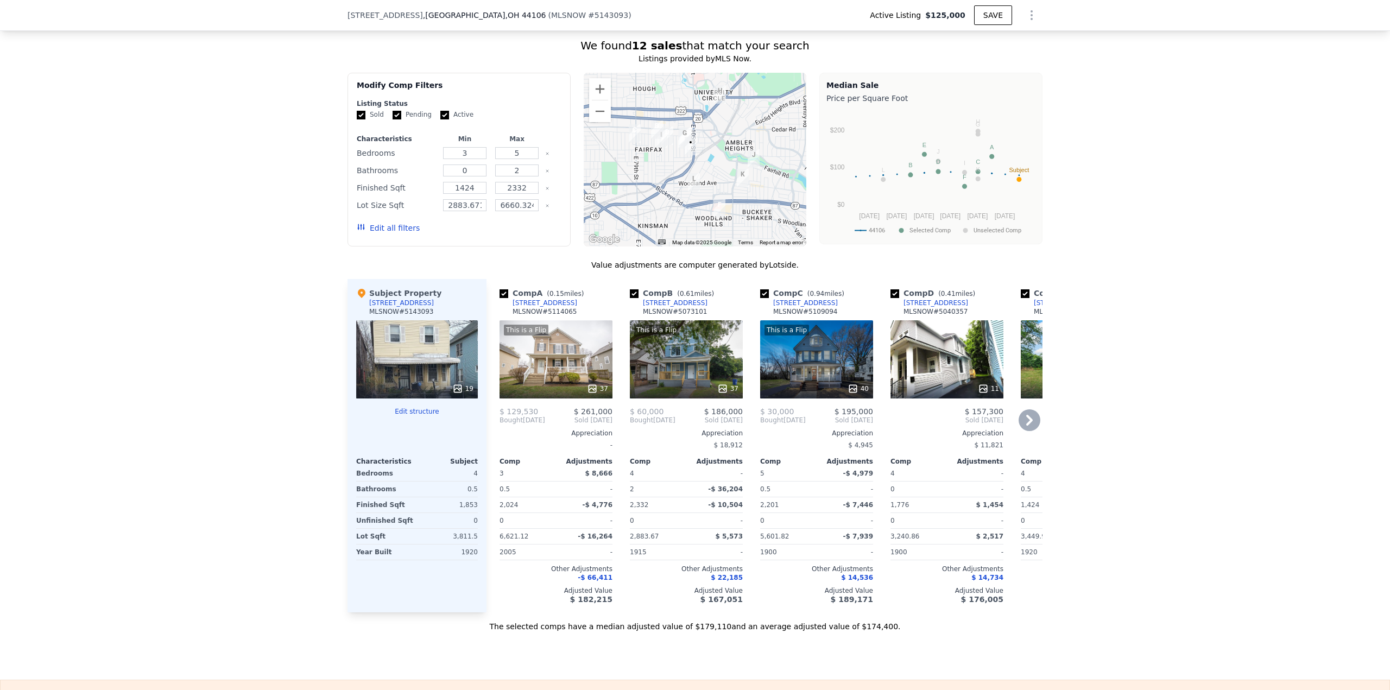
scroll to position [1136, 0]
